Goal: Task Accomplishment & Management: Manage account settings

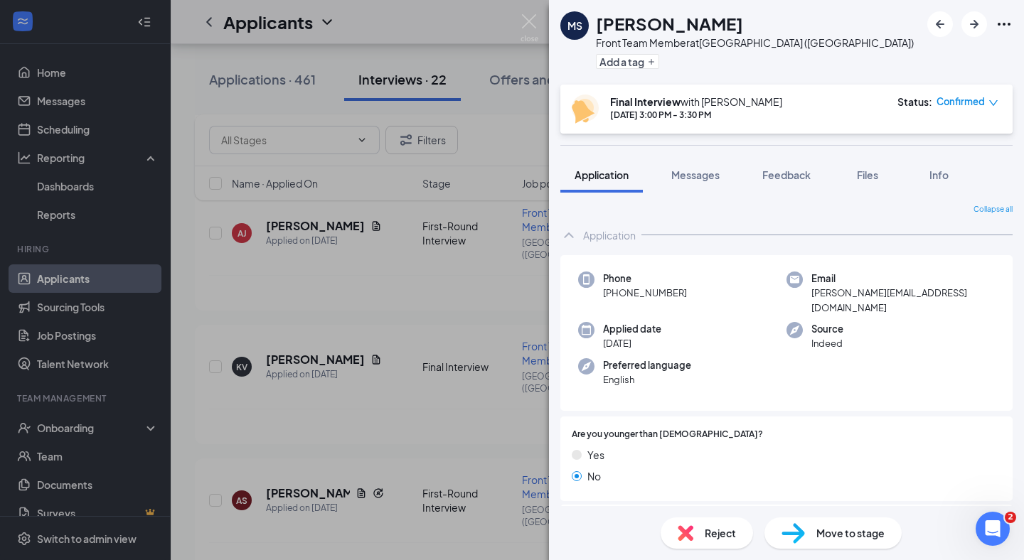
scroll to position [1890, 0]
click at [810, 181] on div "Feedback" at bounding box center [786, 175] width 48 height 14
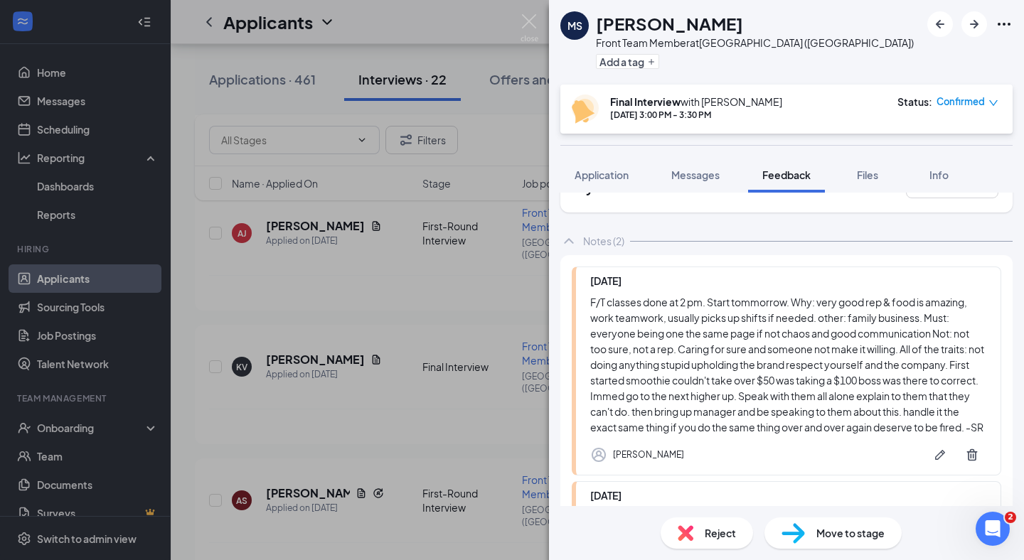
scroll to position [44, 0]
click at [532, 20] on img at bounding box center [530, 28] width 18 height 28
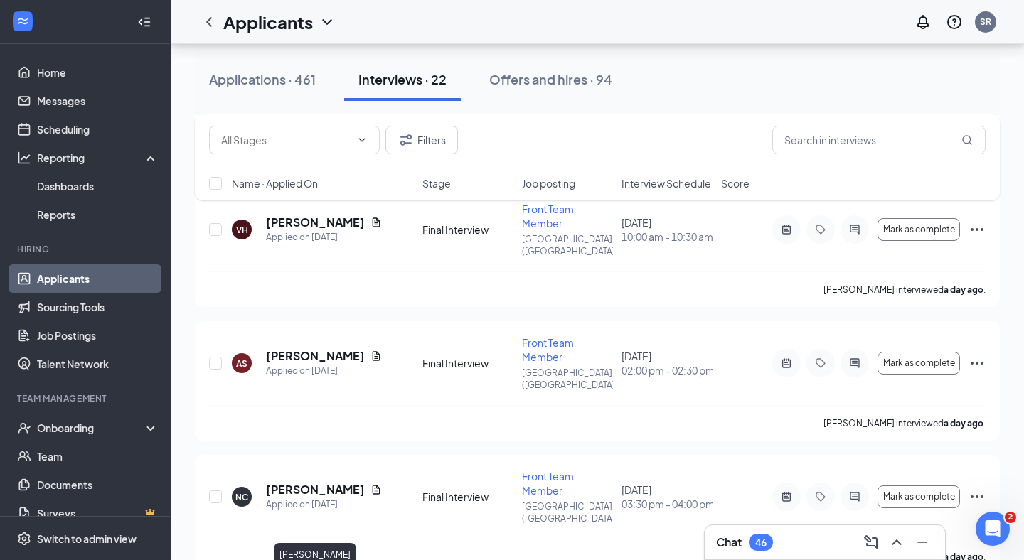
scroll to position [1475, 0]
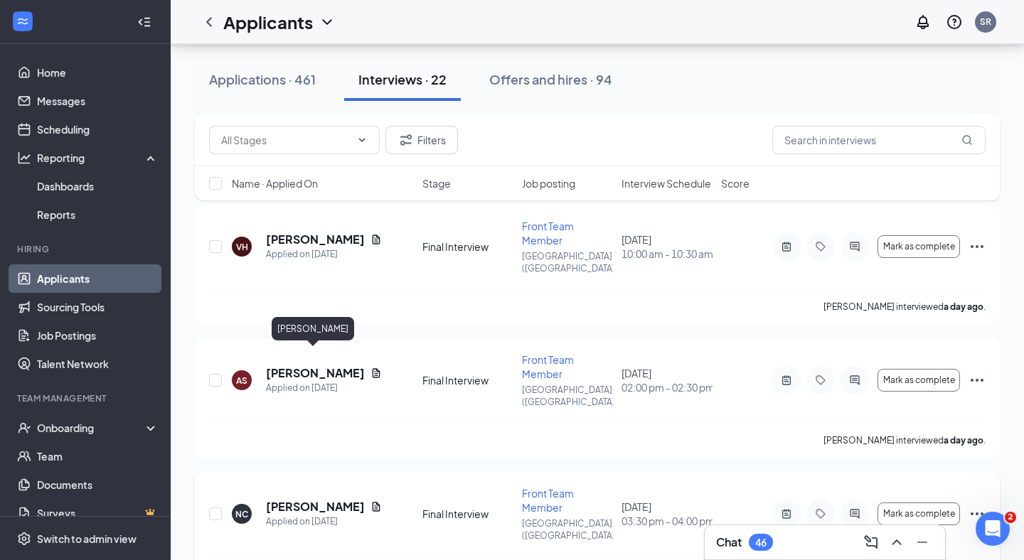
click at [319, 499] on h5 "[PERSON_NAME]" at bounding box center [315, 507] width 99 height 16
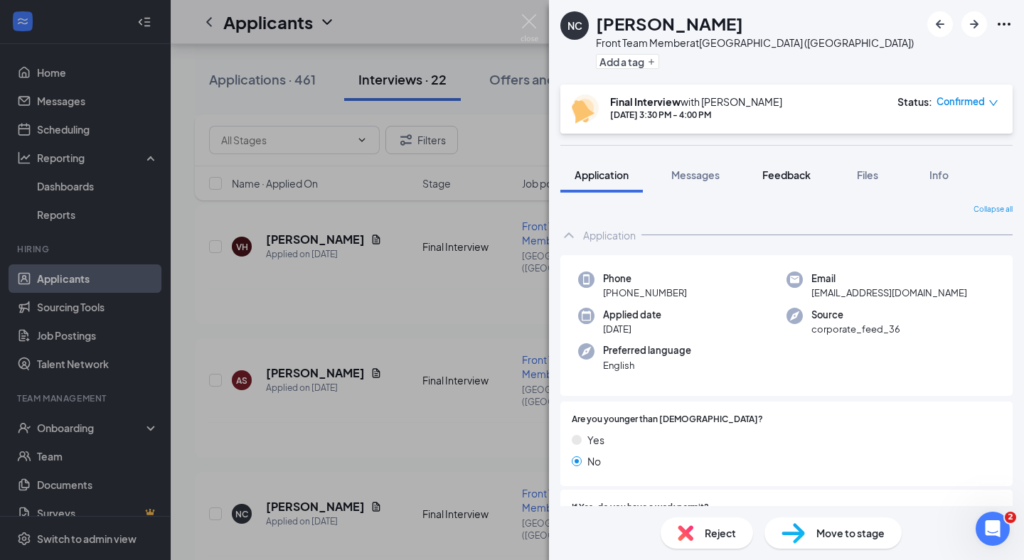
click at [786, 164] on button "Feedback" at bounding box center [786, 175] width 77 height 36
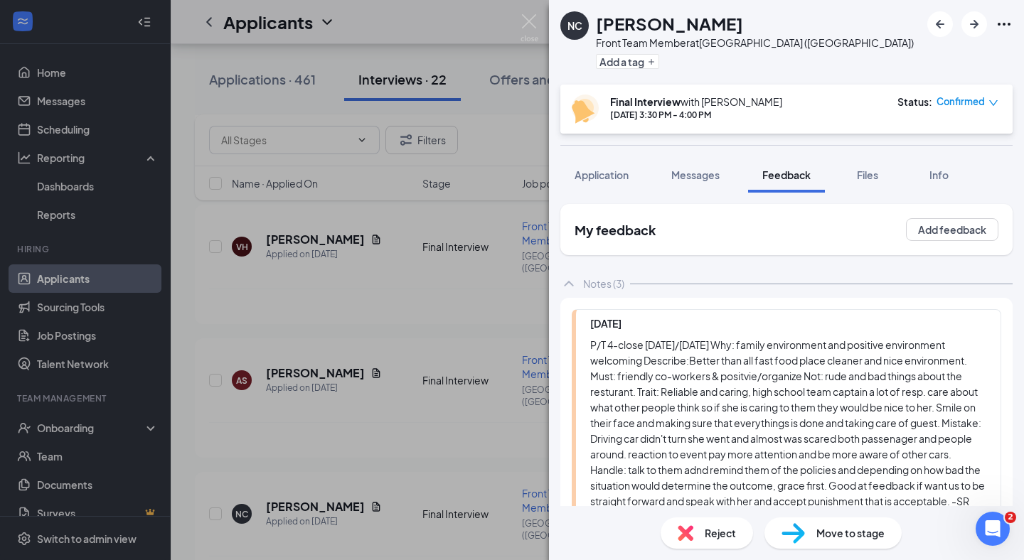
scroll to position [36, 0]
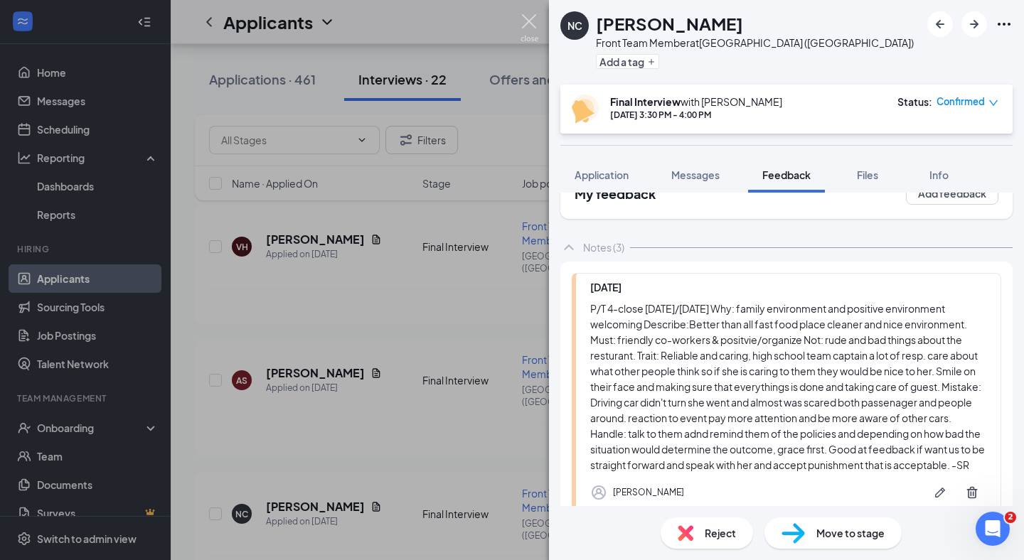
click at [530, 18] on img at bounding box center [530, 28] width 18 height 28
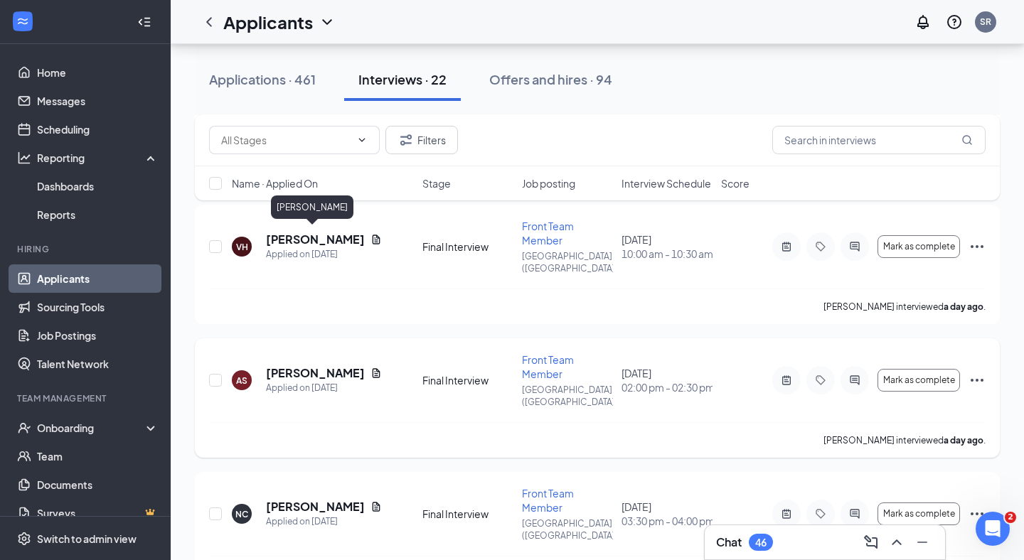
click at [314, 365] on h5 "[PERSON_NAME]" at bounding box center [315, 373] width 99 height 16
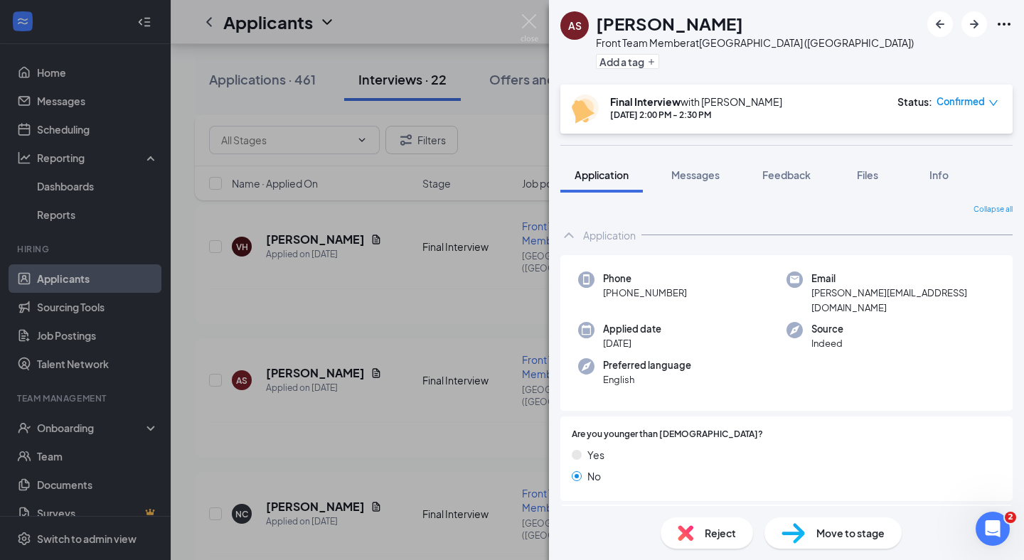
click at [801, 196] on div "Collapse all Application Phone [PHONE_NUMBER] Email [PERSON_NAME][EMAIL_ADDRESS…" at bounding box center [786, 350] width 475 height 314
click at [802, 186] on button "Feedback" at bounding box center [786, 175] width 77 height 36
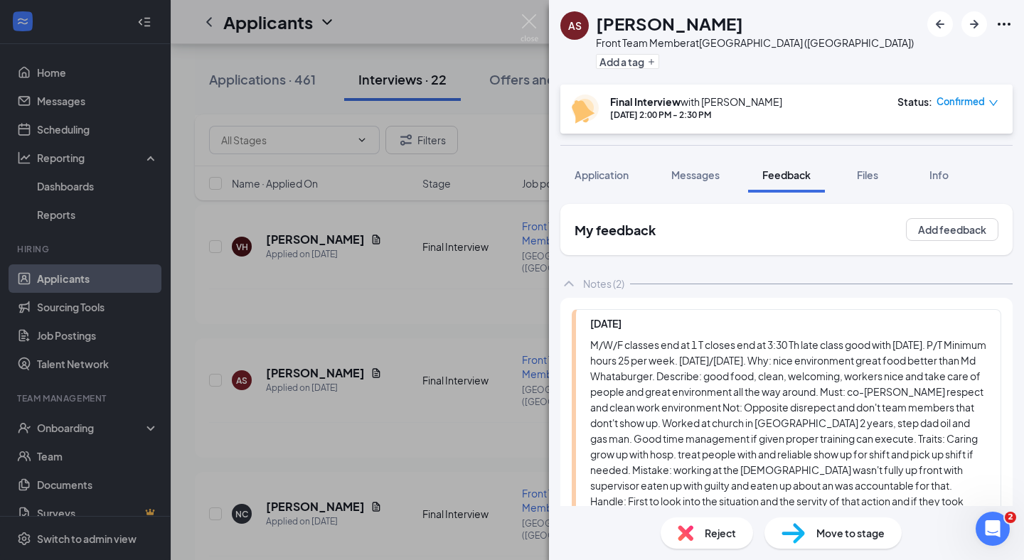
click at [519, 15] on div "AS [PERSON_NAME] Front Team Member at [GEOGRAPHIC_DATA] ([GEOGRAPHIC_DATA]) Add…" at bounding box center [512, 280] width 1024 height 560
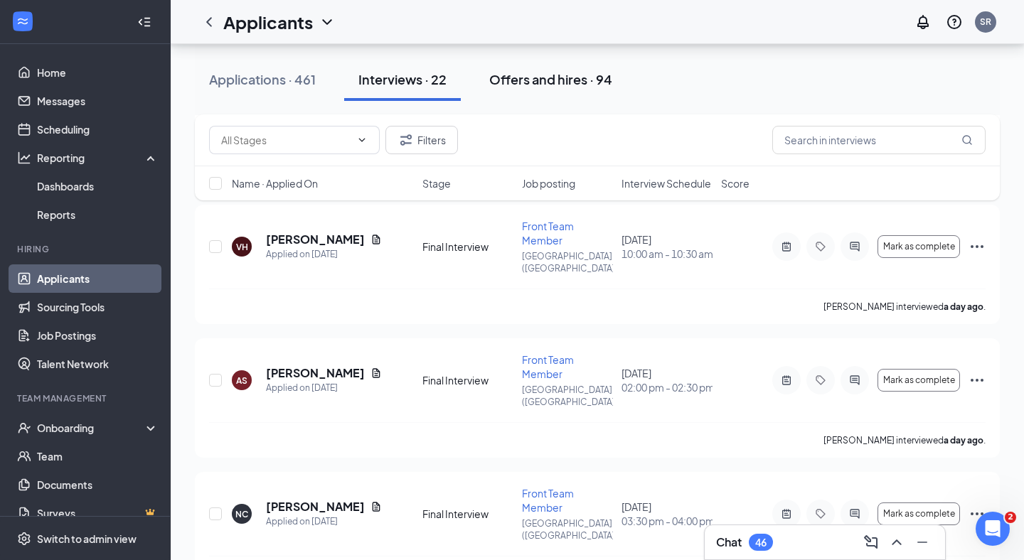
click at [538, 90] on button "Offers and hires · 94" at bounding box center [550, 79] width 151 height 43
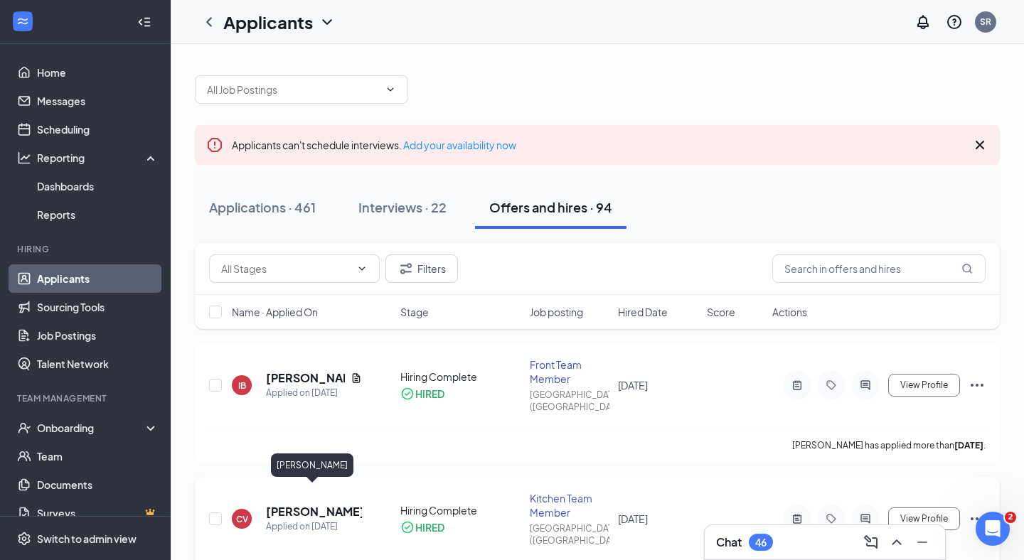
click at [321, 504] on h5 "[PERSON_NAME]" at bounding box center [314, 512] width 96 height 16
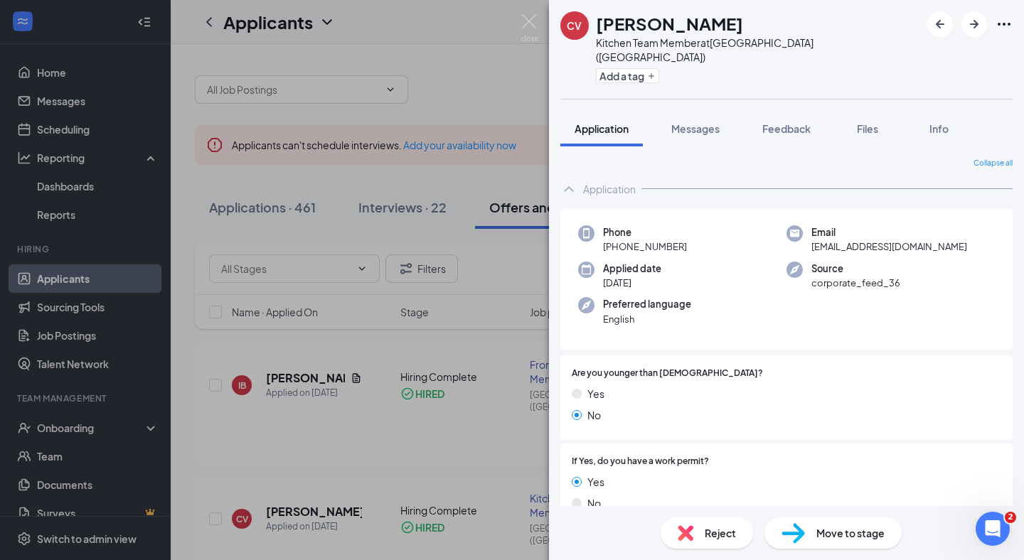
scroll to position [4, 0]
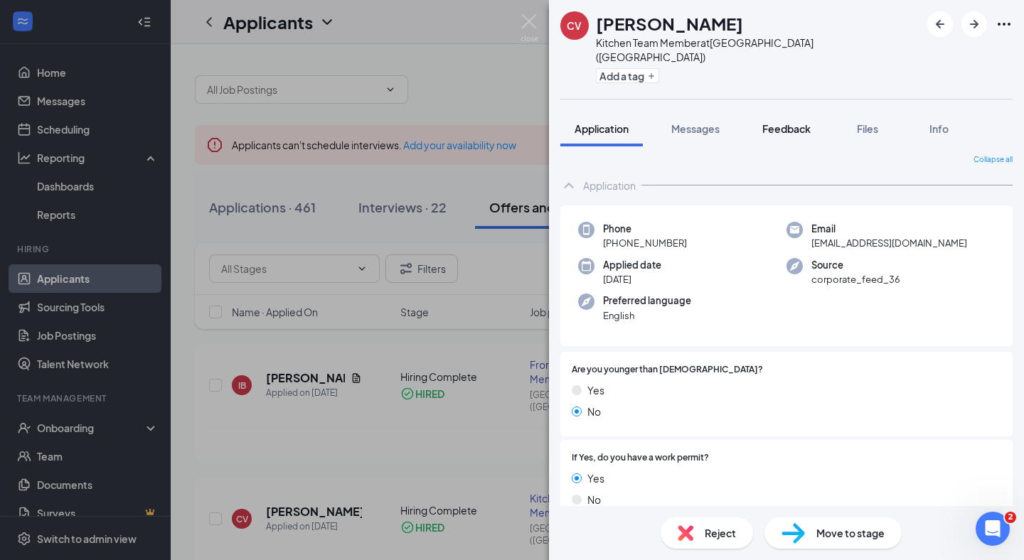
click at [806, 111] on button "Feedback" at bounding box center [786, 129] width 77 height 36
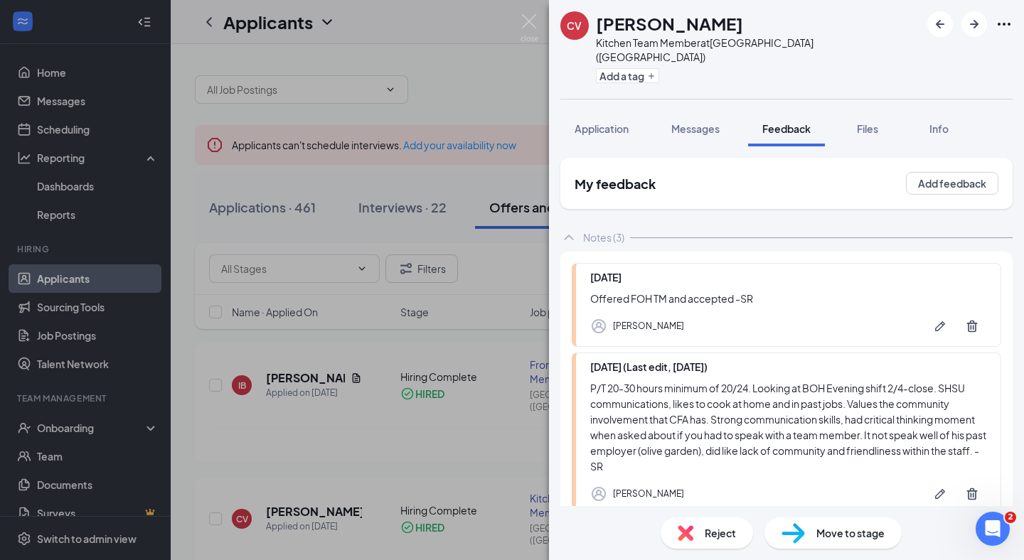
scroll to position [20, 0]
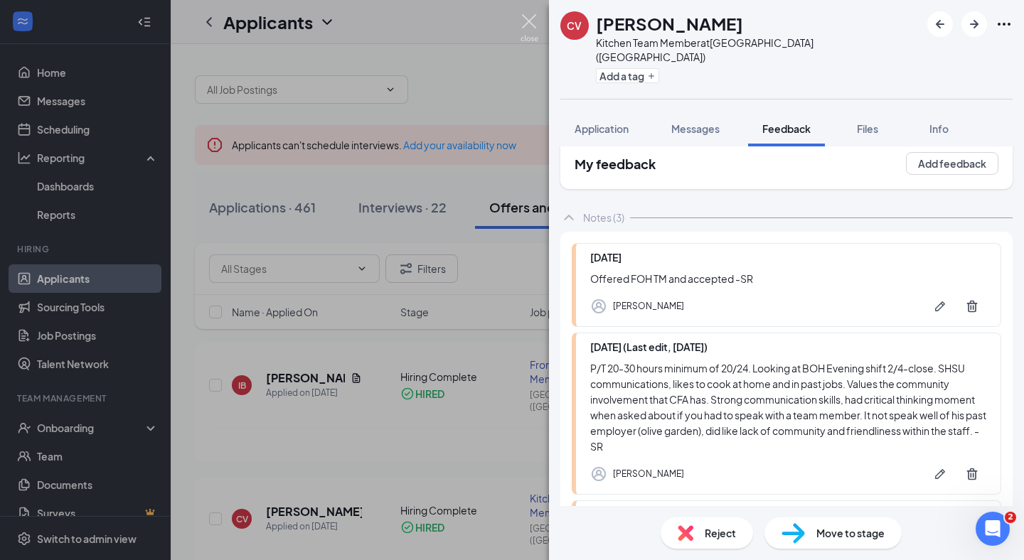
click at [537, 28] on img at bounding box center [530, 28] width 18 height 28
